Goal: Task Accomplishment & Management: Manage account settings

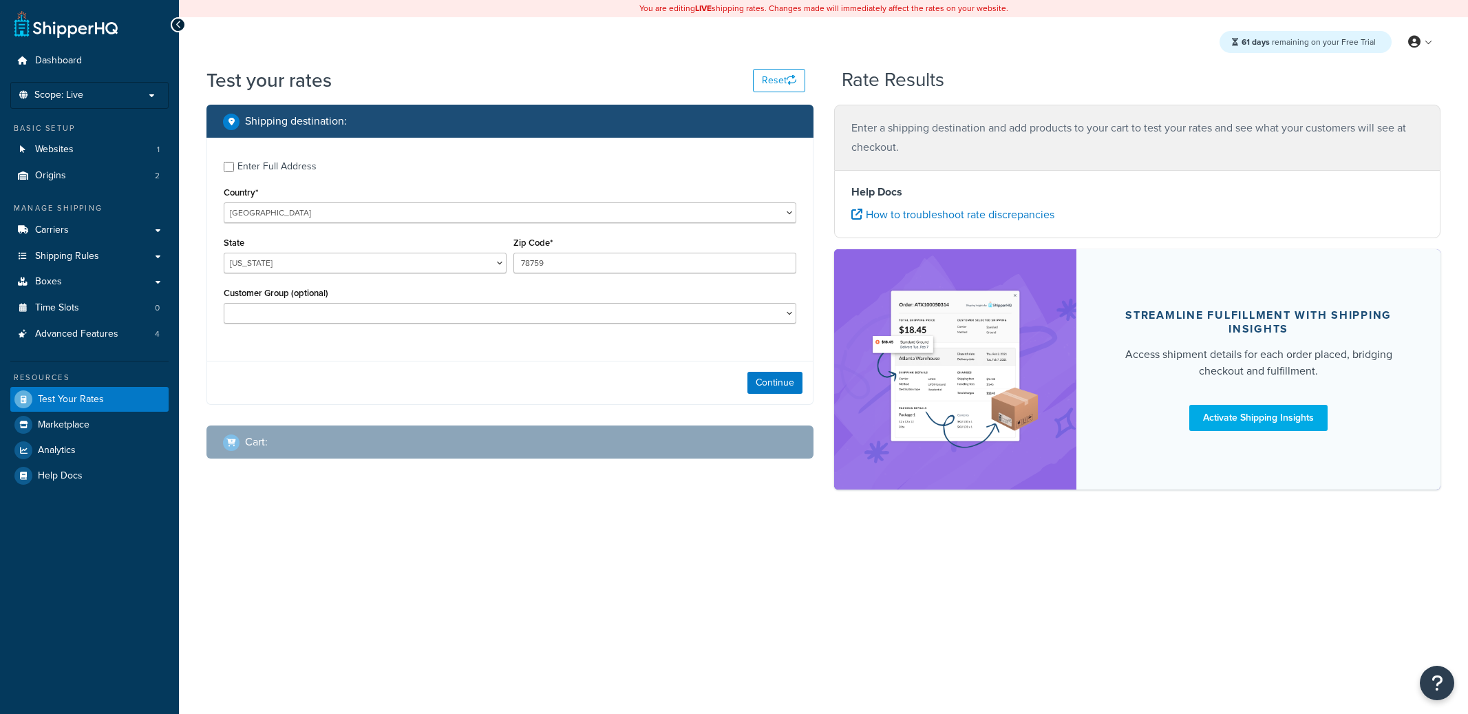
select select "[GEOGRAPHIC_DATA]"
click at [112, 253] on link "Shipping Rules" at bounding box center [89, 256] width 158 height 25
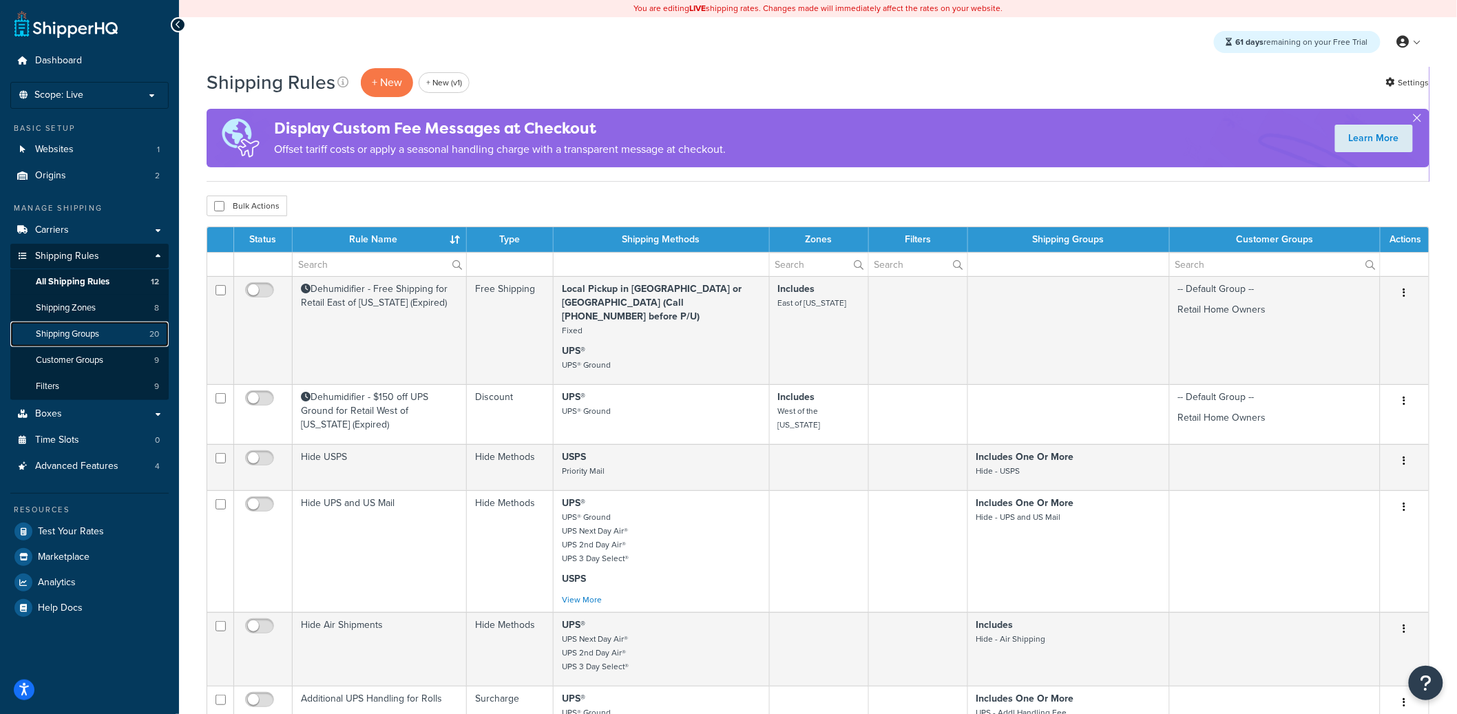
click at [128, 335] on link "Shipping Groups 20" at bounding box center [89, 333] width 158 height 25
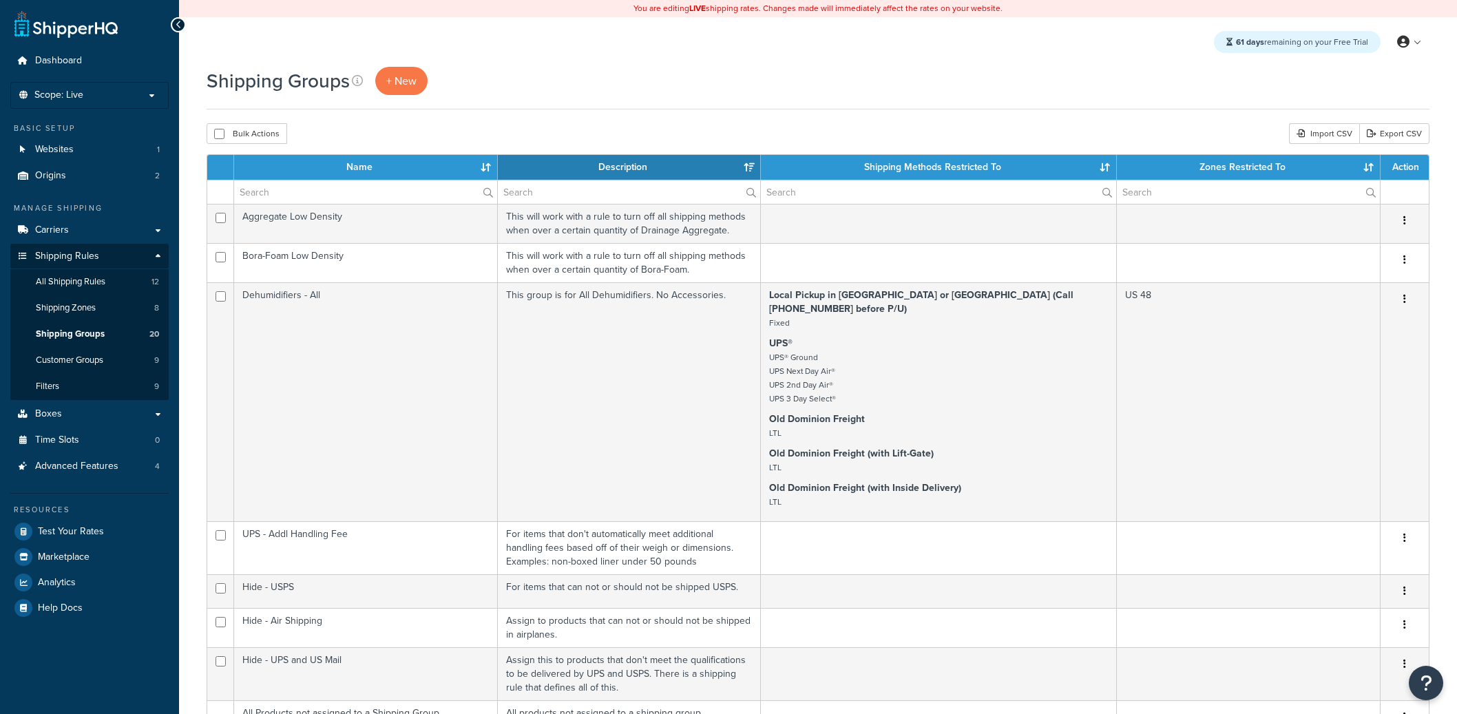
select select "15"
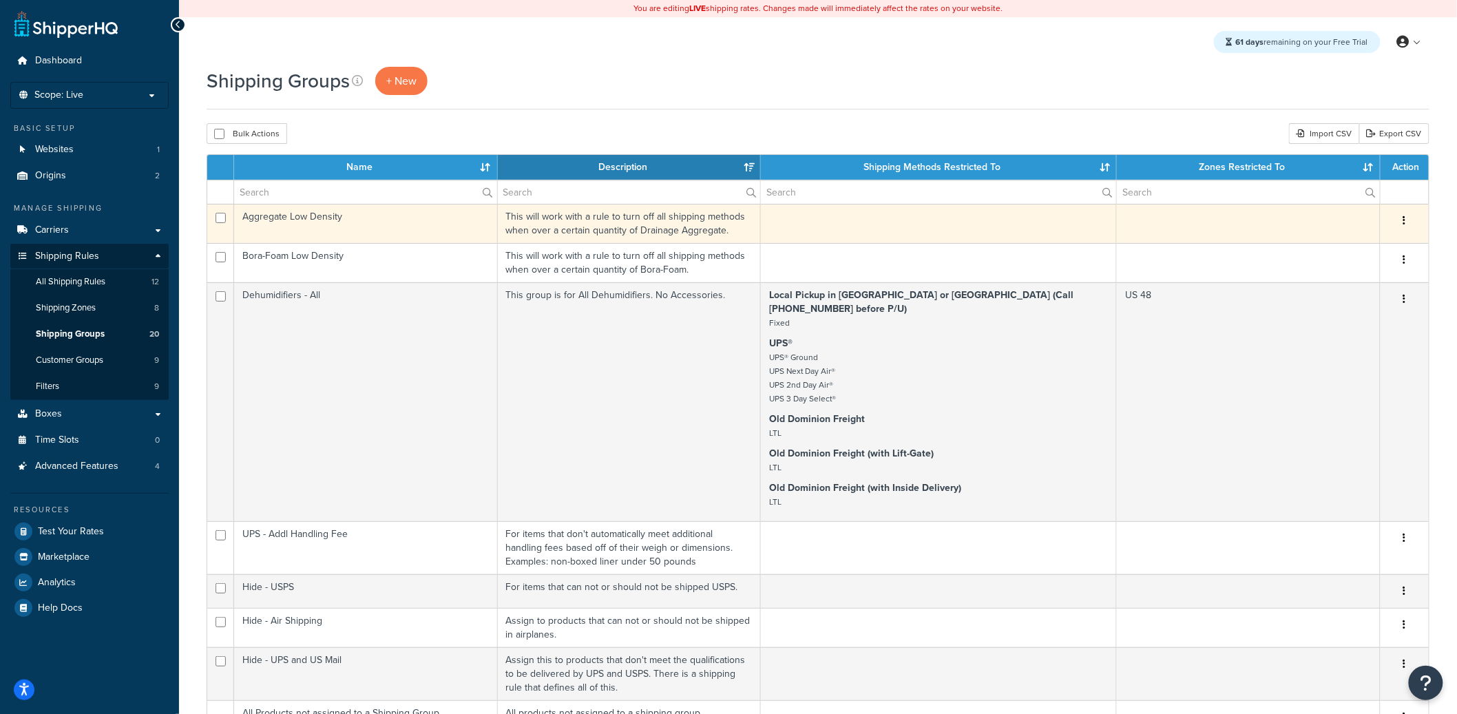
click at [360, 226] on td "Aggregate Low Density" at bounding box center [366, 223] width 264 height 39
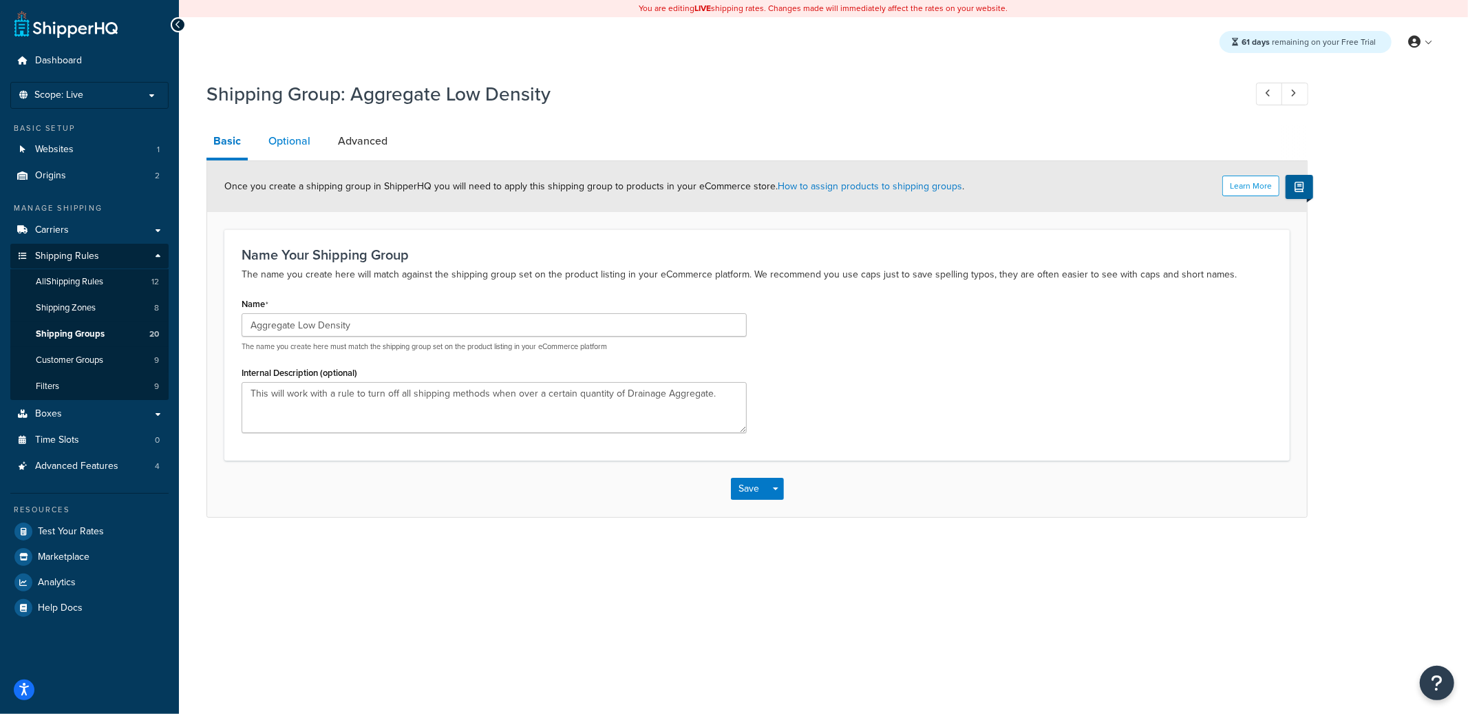
click at [293, 153] on link "Optional" at bounding box center [290, 141] width 56 height 33
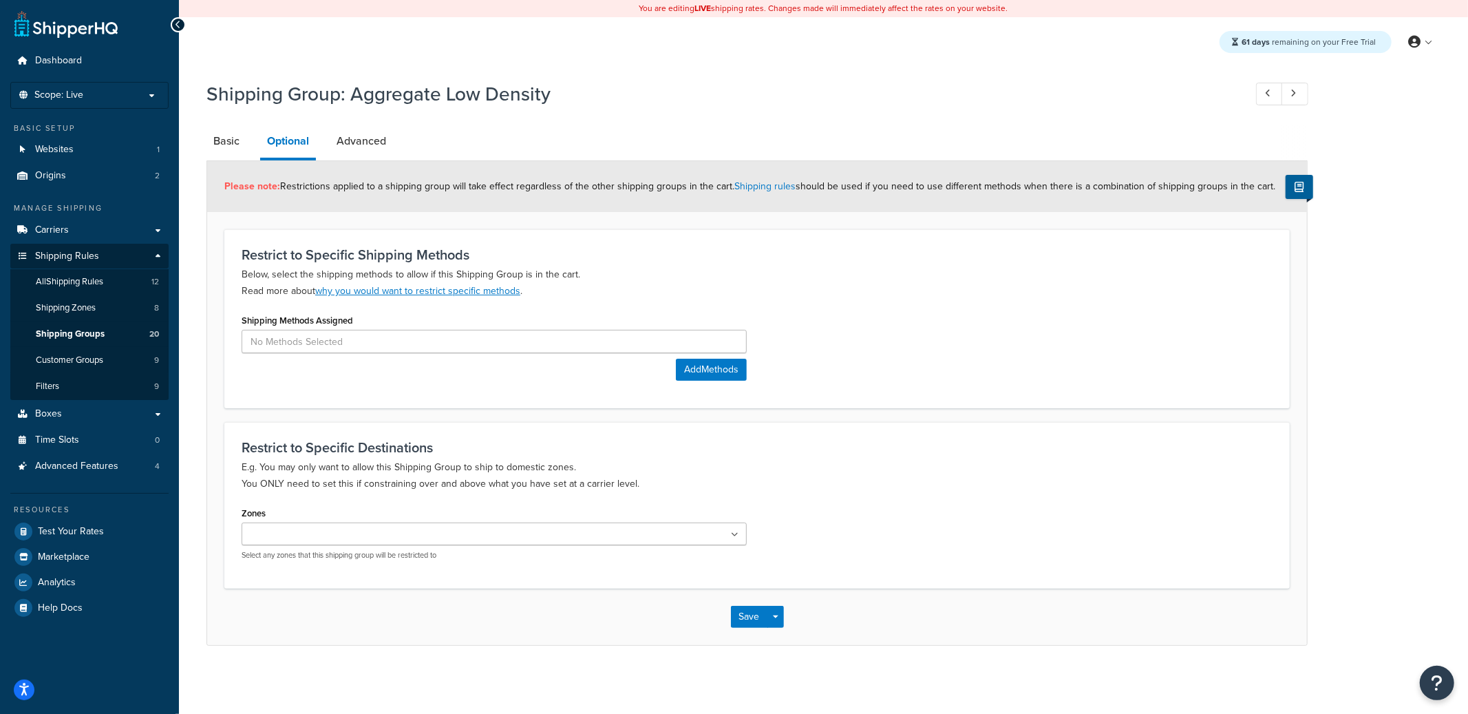
click at [276, 259] on h3 "Restrict to Specific Shipping Methods" at bounding box center [757, 254] width 1031 height 15
click at [275, 259] on h3 "Restrict to Specific Shipping Methods" at bounding box center [757, 254] width 1031 height 15
copy h3 "Restrict to Specific Shipping Methods"
